Goal: Transaction & Acquisition: Purchase product/service

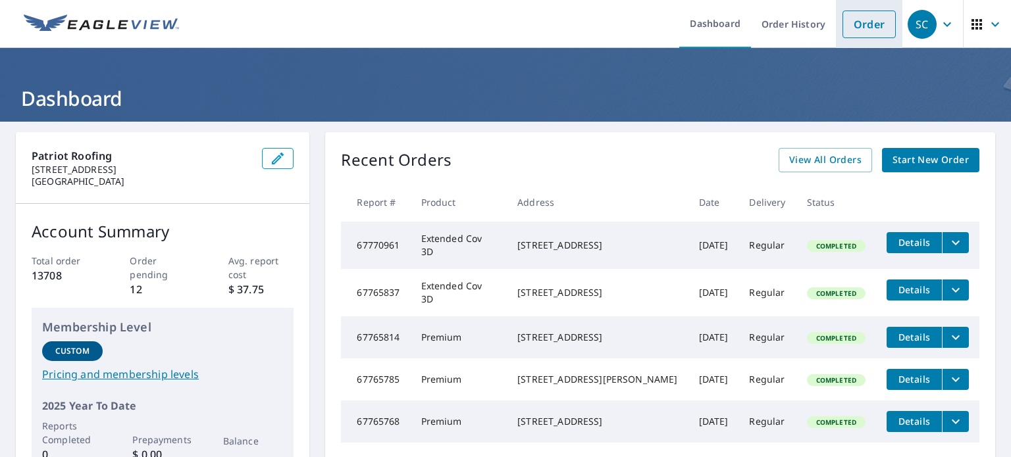
click at [846, 26] on link "Order" at bounding box center [868, 25] width 53 height 28
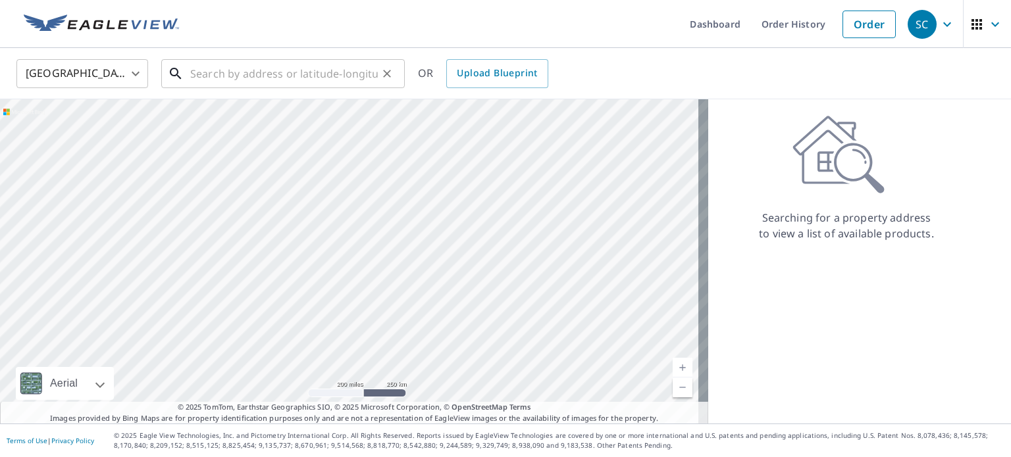
click at [240, 76] on input "text" at bounding box center [284, 73] width 188 height 37
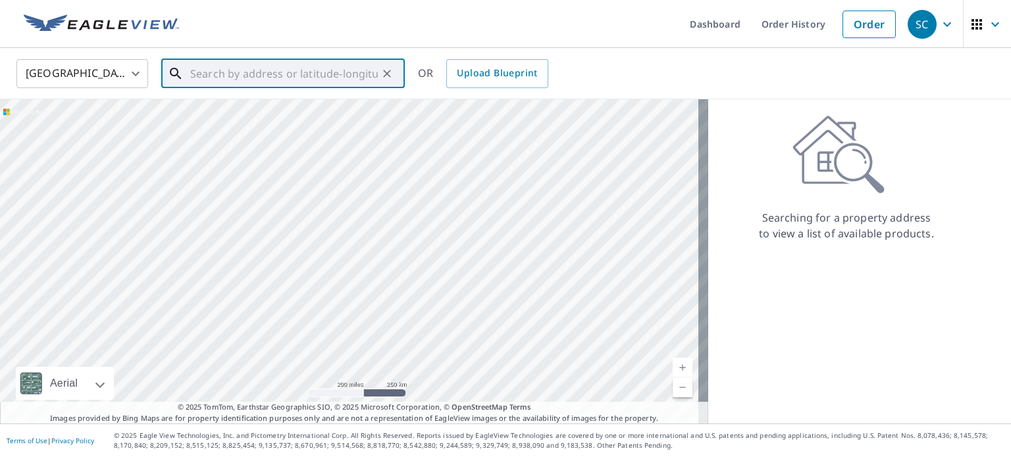
paste input "[STREET_ADDRESS]"
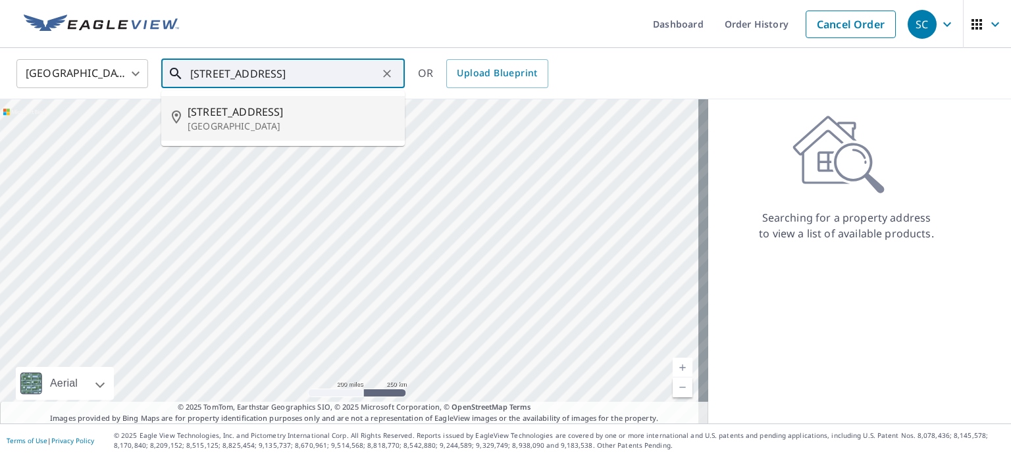
click at [232, 115] on span "[STREET_ADDRESS]" at bounding box center [291, 112] width 207 height 16
type input "[STREET_ADDRESS]"
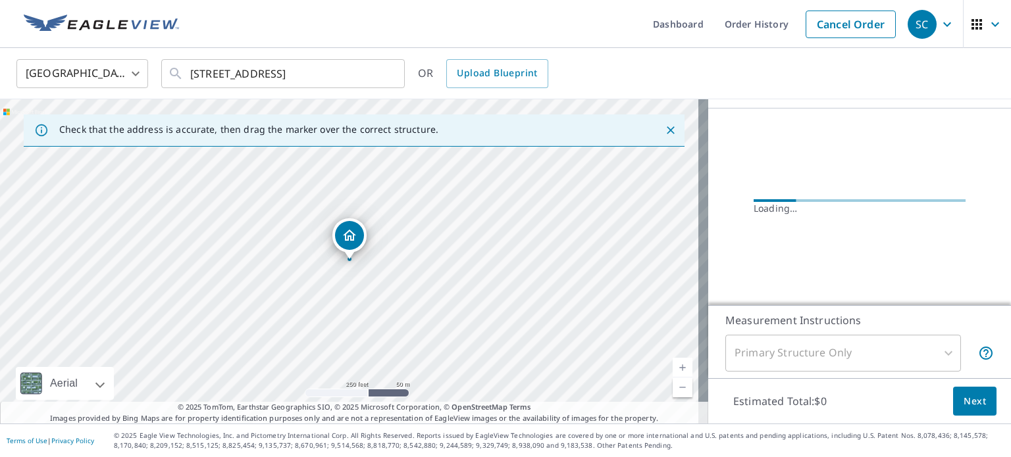
scroll to position [100, 0]
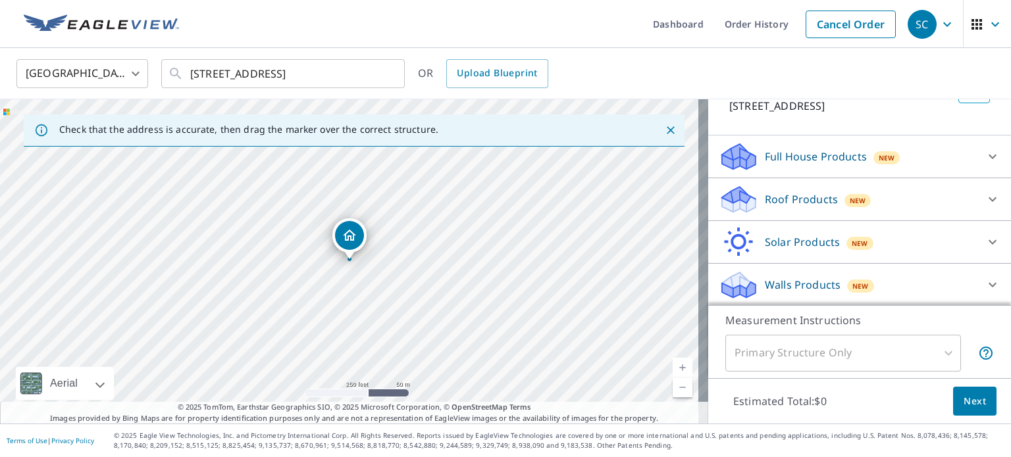
click at [782, 193] on p "Roof Products" at bounding box center [801, 199] width 73 height 16
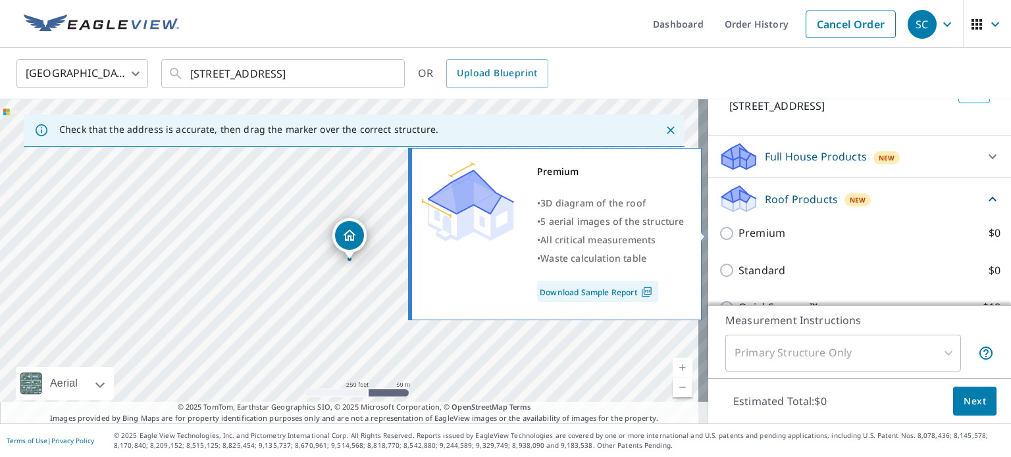
click at [719, 234] on input "Premium $0" at bounding box center [729, 234] width 20 height 16
checkbox input "true"
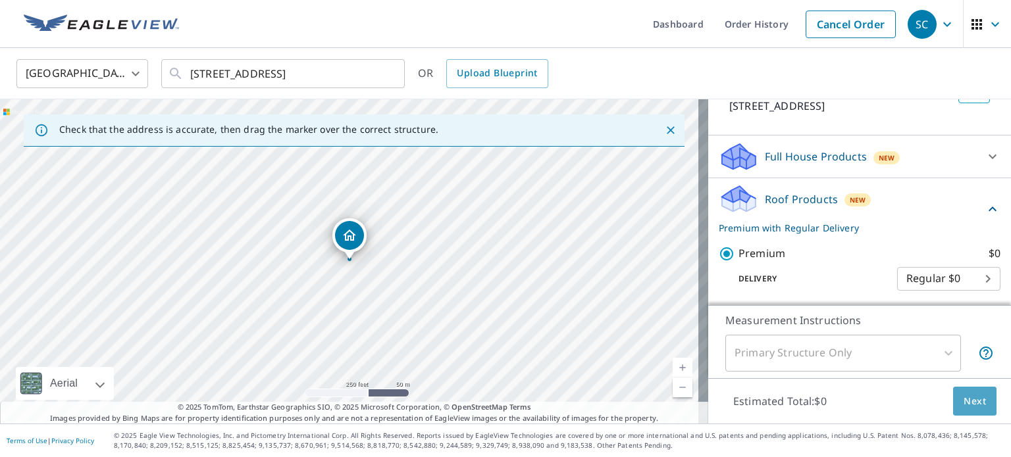
click at [963, 405] on span "Next" at bounding box center [974, 402] width 22 height 16
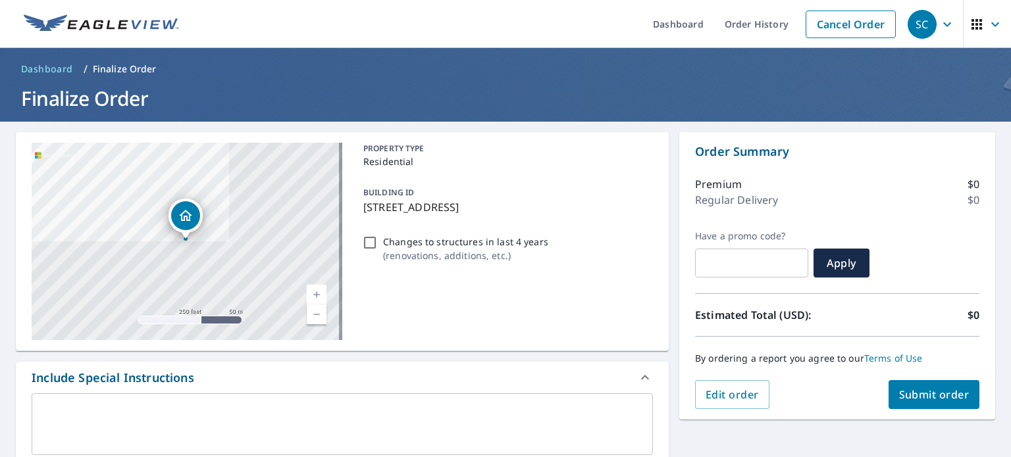
click at [919, 389] on span "Submit order" at bounding box center [934, 395] width 70 height 14
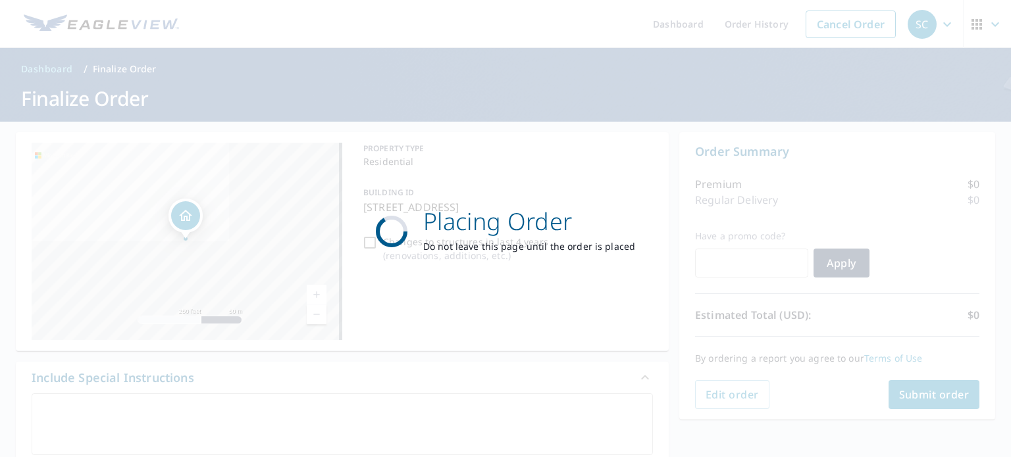
checkbox input "true"
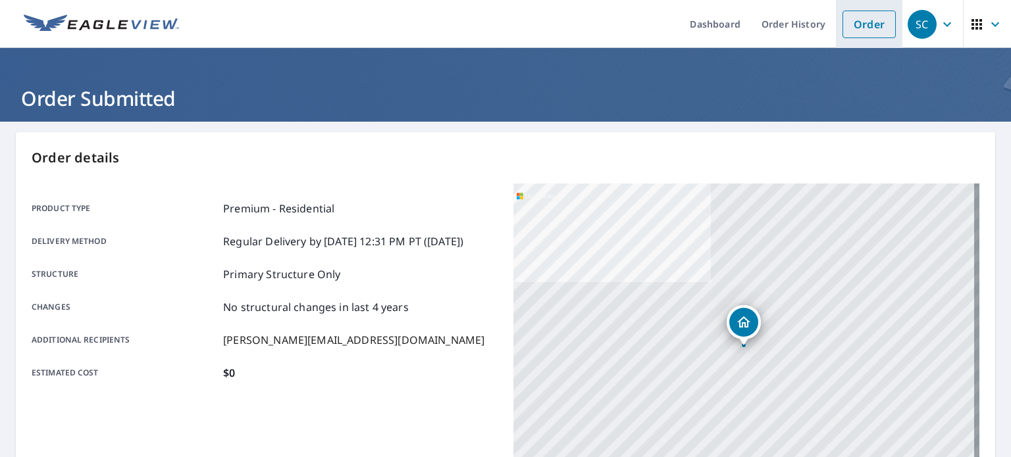
click at [852, 30] on link "Order" at bounding box center [868, 25] width 53 height 28
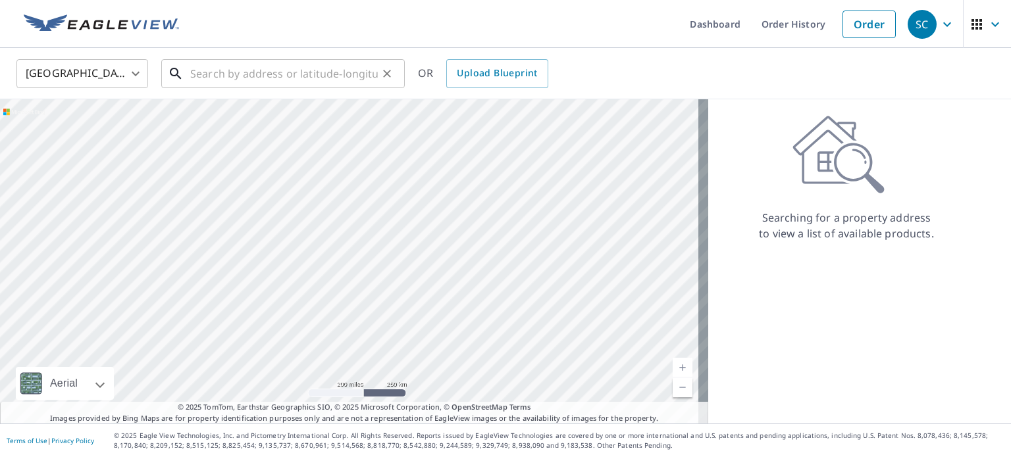
click at [214, 74] on input "text" at bounding box center [284, 73] width 188 height 37
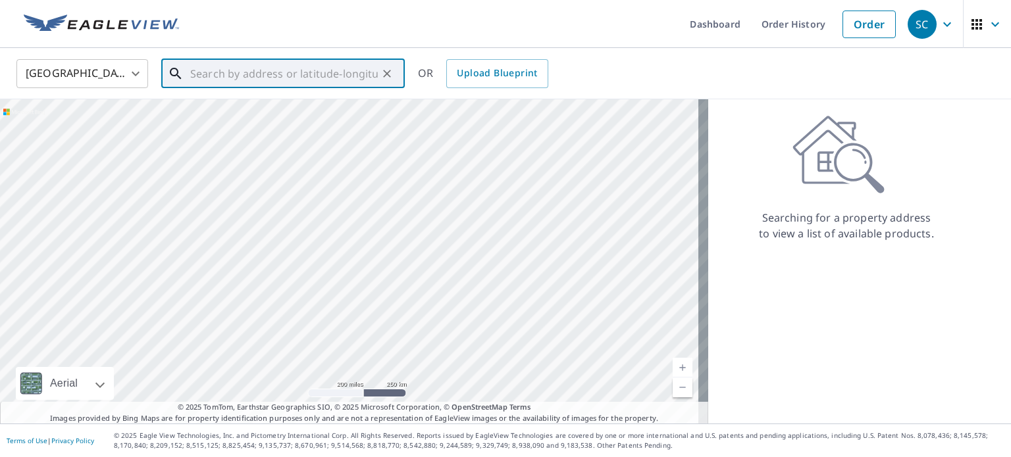
paste input "[STREET_ADDRESS]"
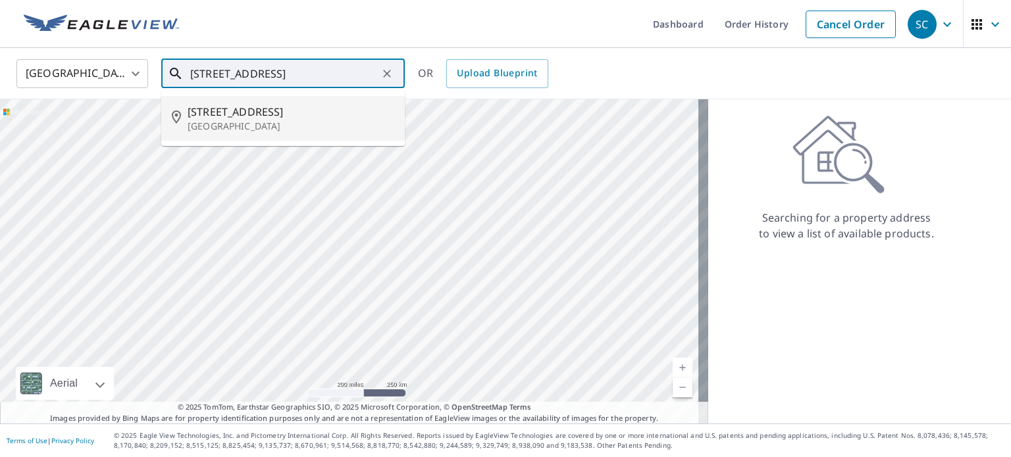
click at [226, 118] on span "[STREET_ADDRESS]" at bounding box center [291, 112] width 207 height 16
type input "[STREET_ADDRESS]"
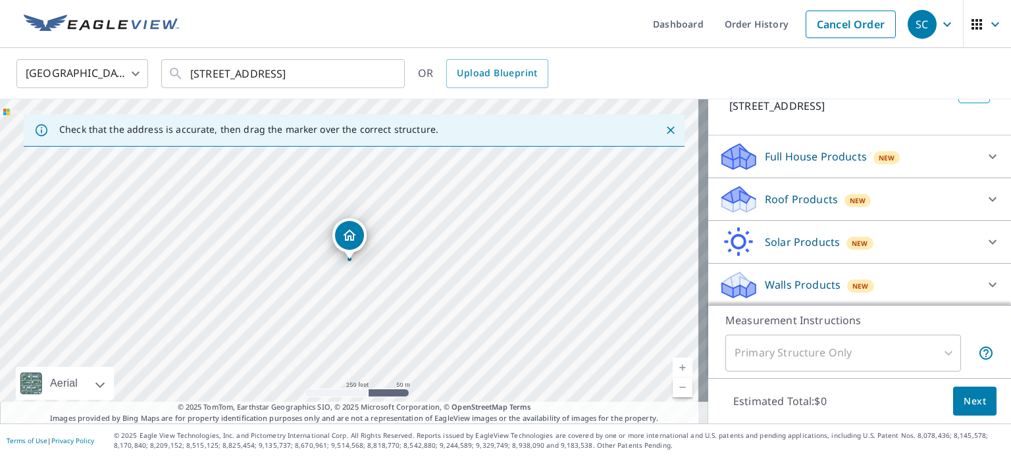
click at [790, 192] on p "Roof Products" at bounding box center [801, 199] width 73 height 16
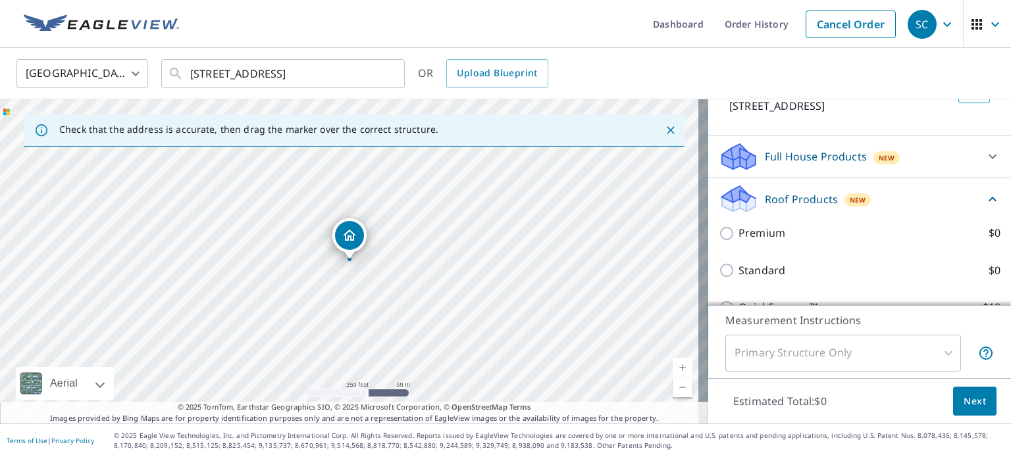
scroll to position [100, 0]
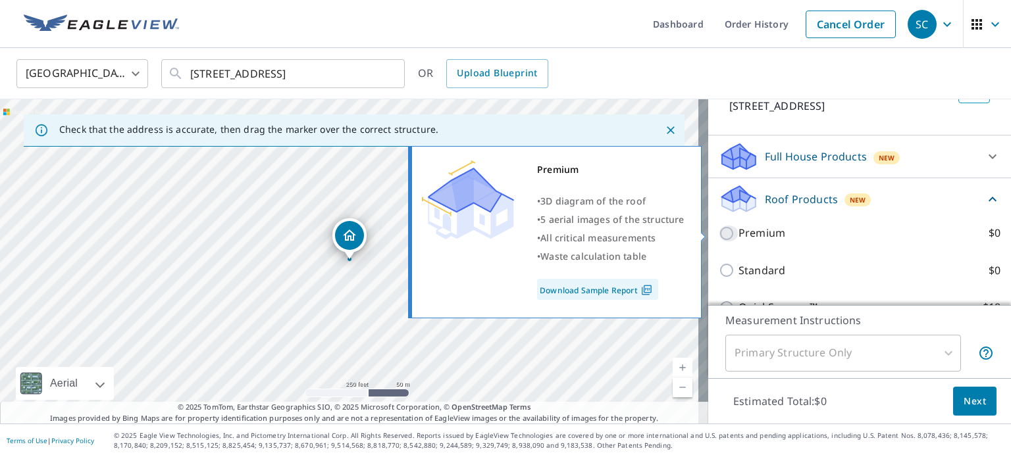
click at [719, 229] on input "Premium $0" at bounding box center [729, 234] width 20 height 16
checkbox input "true"
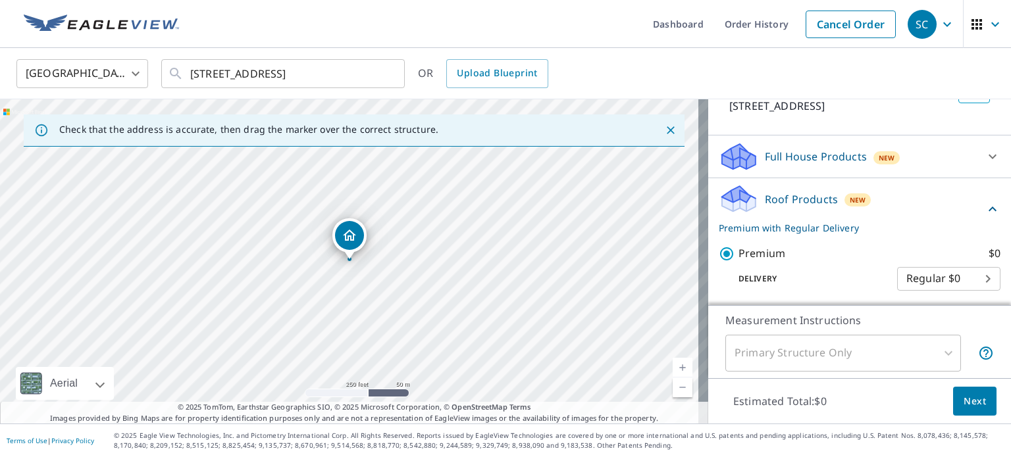
click at [953, 397] on button "Next" at bounding box center [974, 402] width 43 height 30
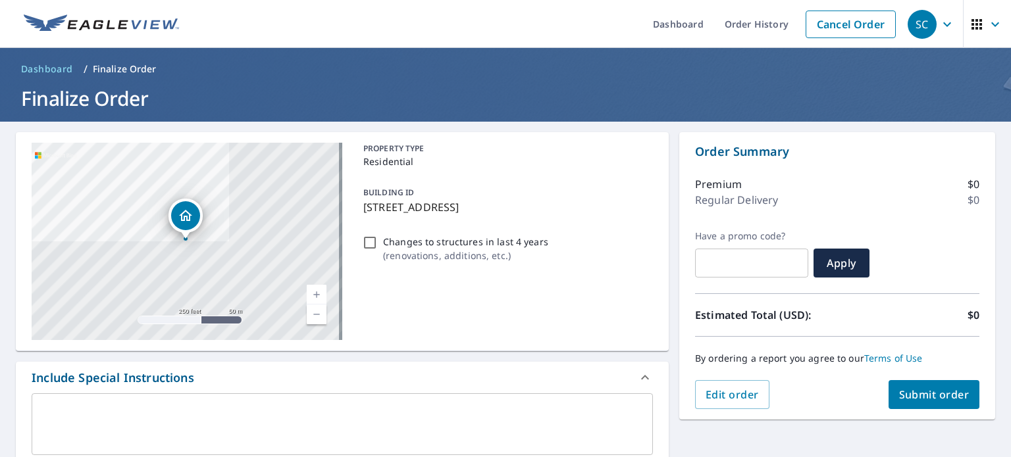
click at [940, 399] on span "Submit order" at bounding box center [934, 395] width 70 height 14
checkbox input "true"
